Goal: Information Seeking & Learning: Find specific fact

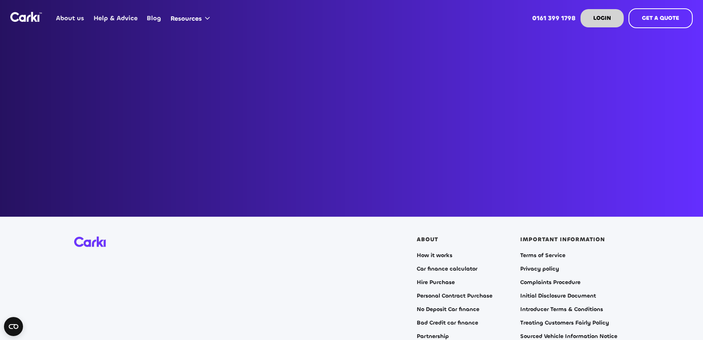
scroll to position [1547, 0]
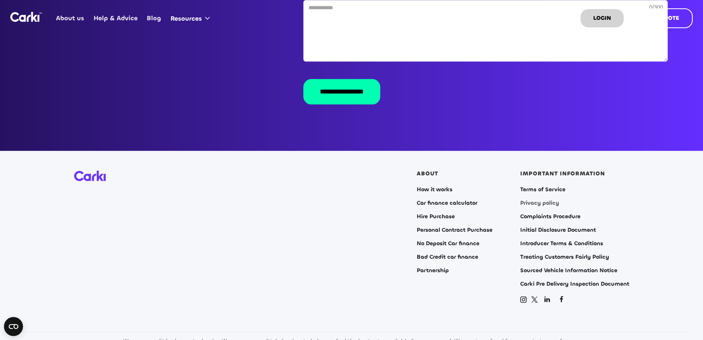
click at [531, 200] on link "Privacy policy" at bounding box center [540, 203] width 39 height 6
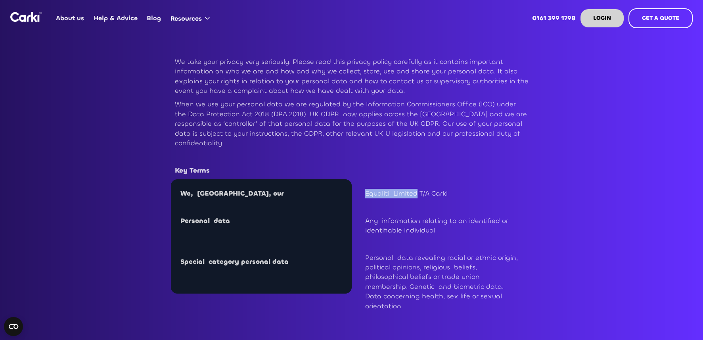
drag, startPoint x: 367, startPoint y: 194, endPoint x: 417, endPoint y: 193, distance: 50.4
click at [417, 193] on p "Equaliti Limited T/A Carki" at bounding box center [442, 194] width 154 height 10
drag, startPoint x: 417, startPoint y: 193, endPoint x: 413, endPoint y: 192, distance: 4.4
copy p "Equaliti Limited"
